Goal: Task Accomplishment & Management: Manage account settings

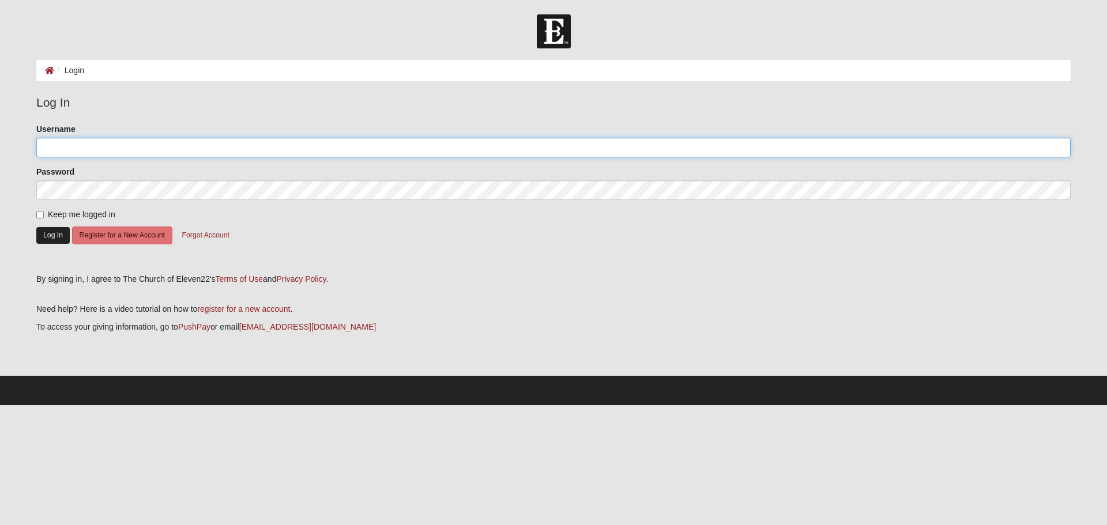
type input "mehartley7"
click at [56, 234] on button "Log In" at bounding box center [52, 235] width 33 height 17
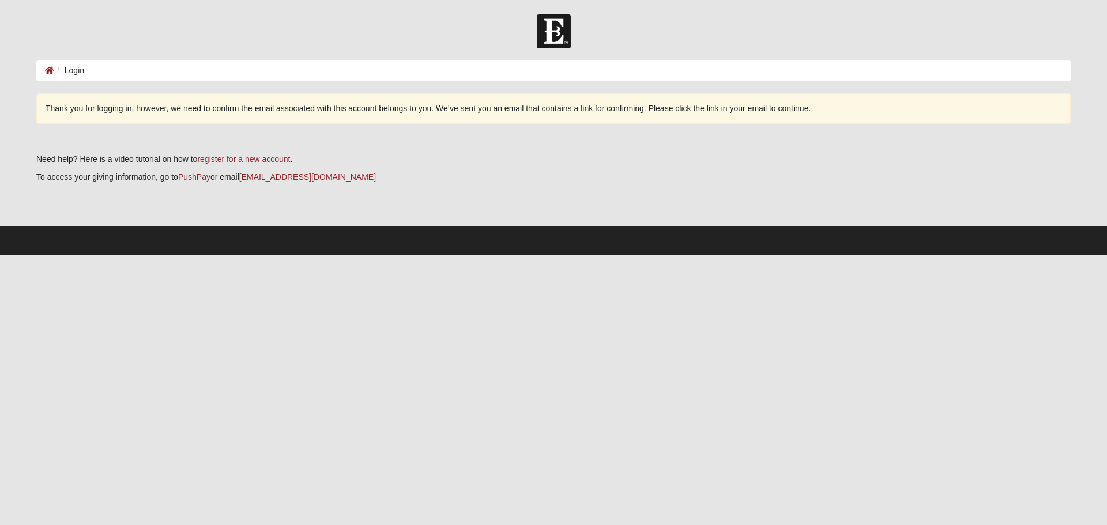
click at [73, 73] on li "Login" at bounding box center [69, 71] width 30 height 12
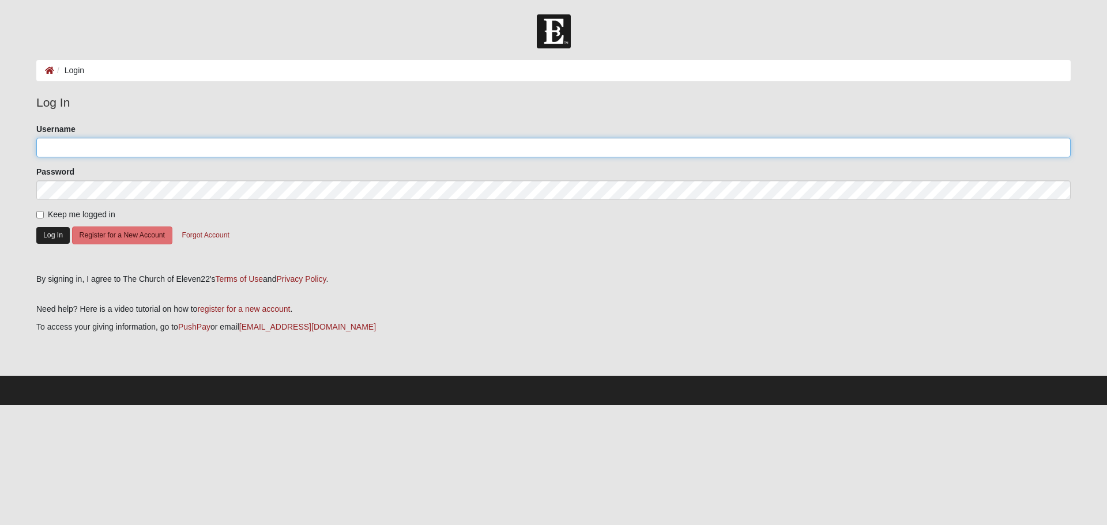
type input "mehartley7"
click at [54, 236] on button "Log In" at bounding box center [52, 235] width 33 height 17
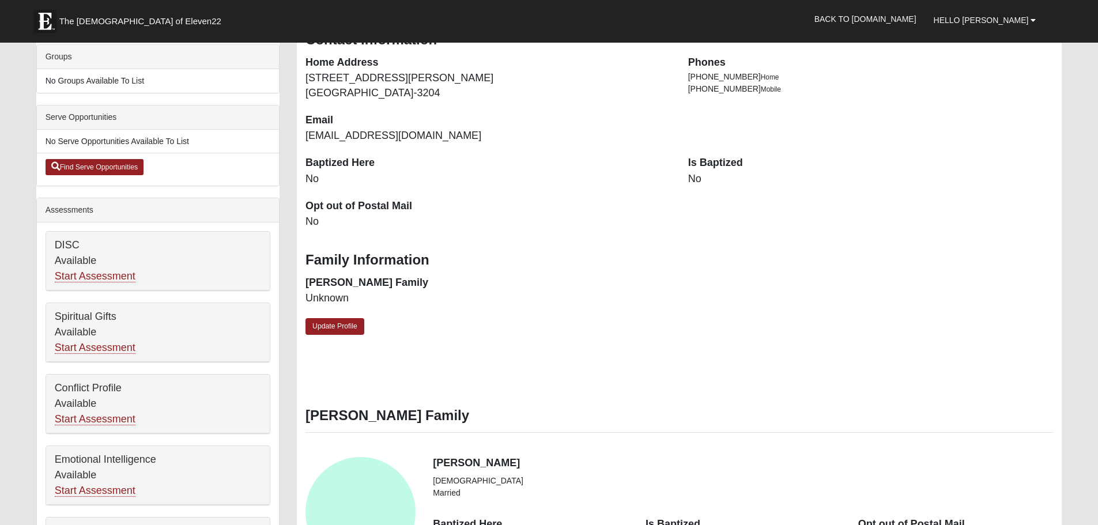
scroll to position [288, 0]
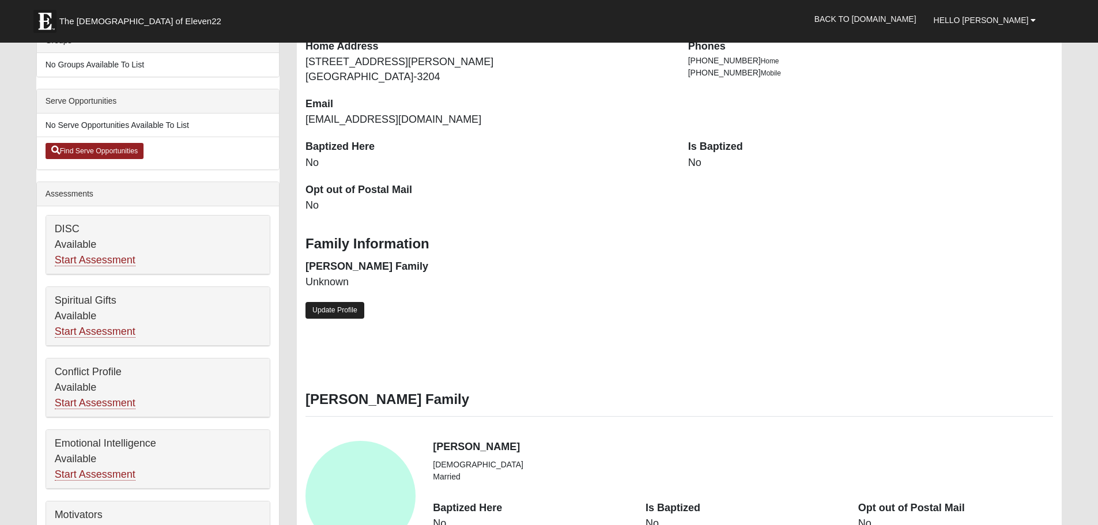
click at [333, 306] on link "Update Profile" at bounding box center [334, 310] width 59 height 17
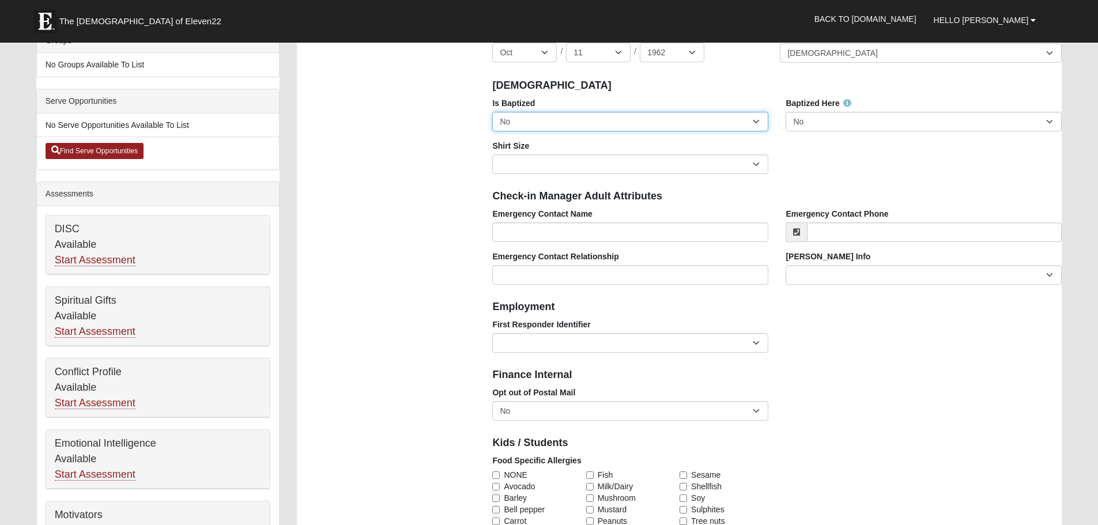
click at [754, 122] on select "No Yes" at bounding box center [630, 122] width 276 height 20
select select "True"
click at [492, 112] on select "No Yes" at bounding box center [630, 122] width 276 height 20
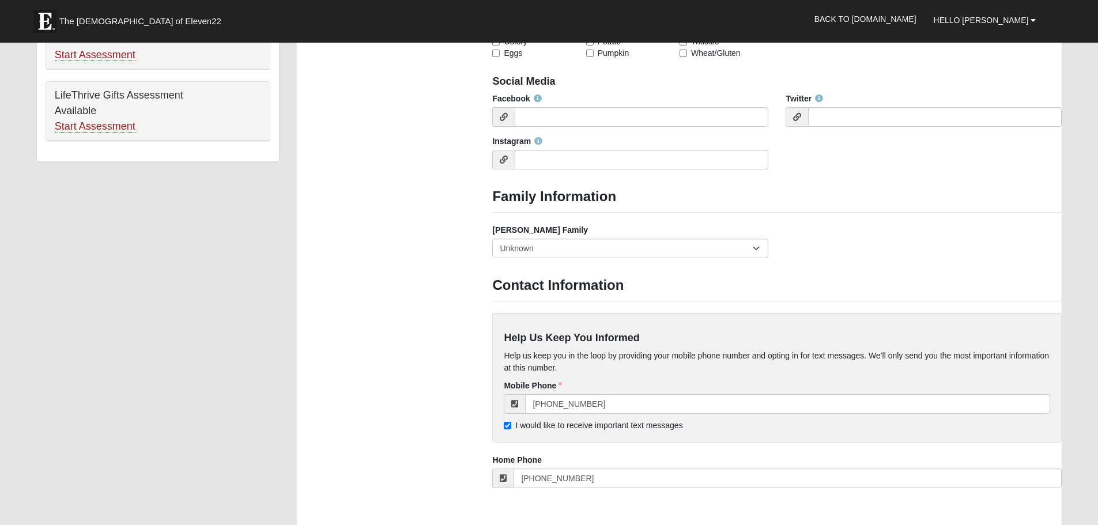
scroll to position [807, 0]
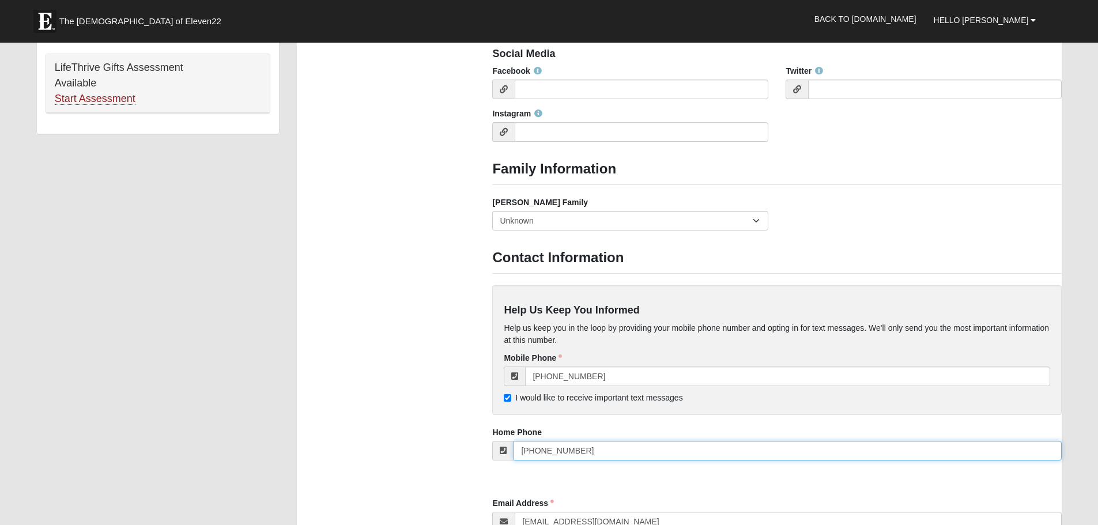
drag, startPoint x: 601, startPoint y: 451, endPoint x: 459, endPoint y: 443, distance: 142.6
click at [459, 443] on div "Photo Family Information Campus Arlington Baymeadows Eleven22 Online Fleming Is…" at bounding box center [679, 62] width 782 height 1547
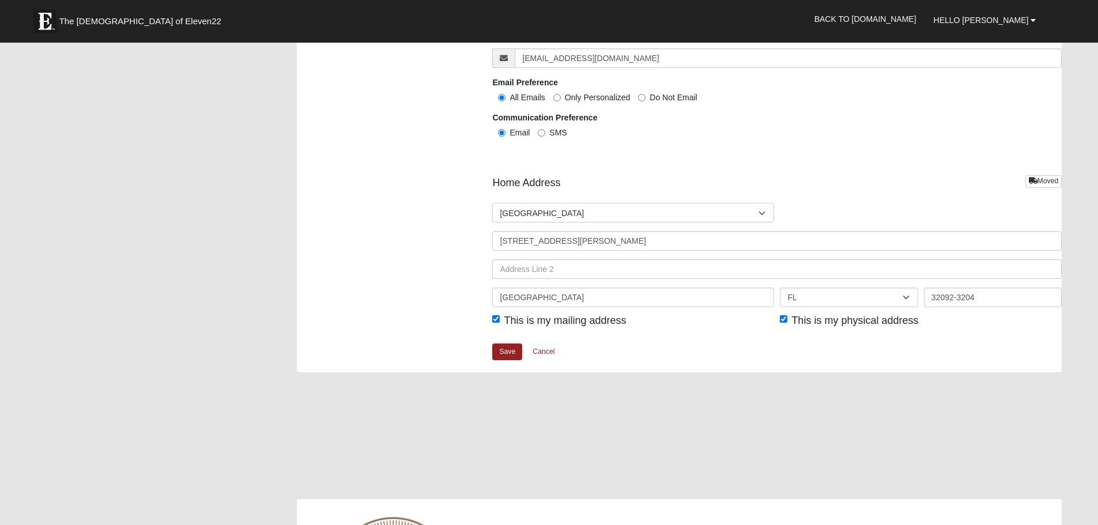
scroll to position [1383, 0]
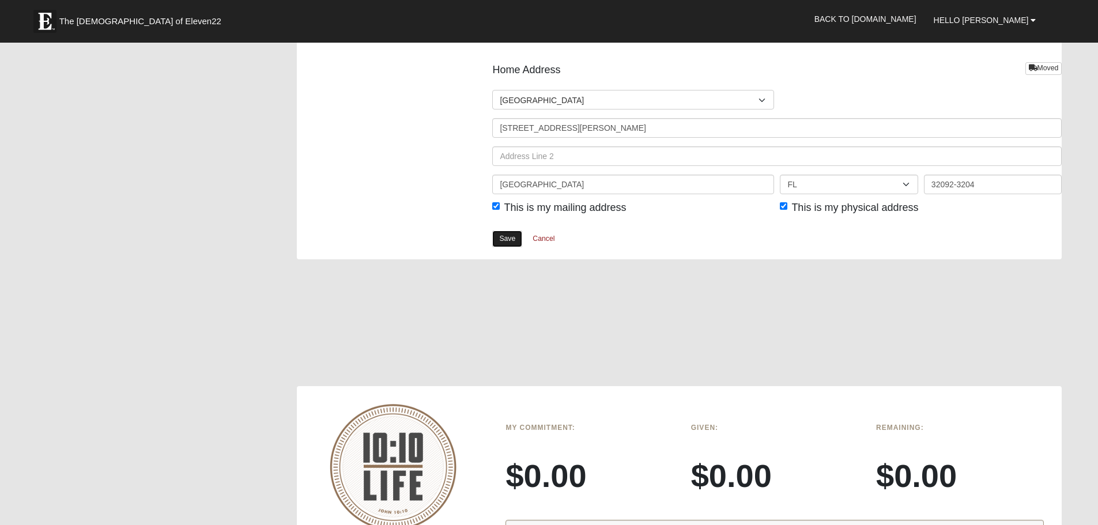
click at [506, 240] on link "Save" at bounding box center [507, 239] width 30 height 17
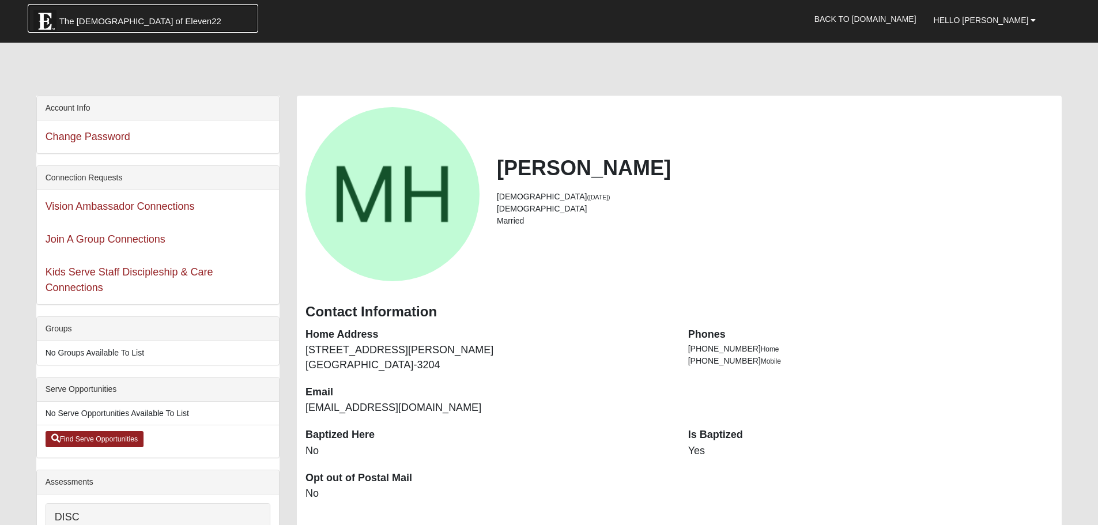
click at [127, 20] on span "The [DEMOGRAPHIC_DATA] of Eleven22" at bounding box center [140, 22] width 162 height 12
